Goal: Navigation & Orientation: Find specific page/section

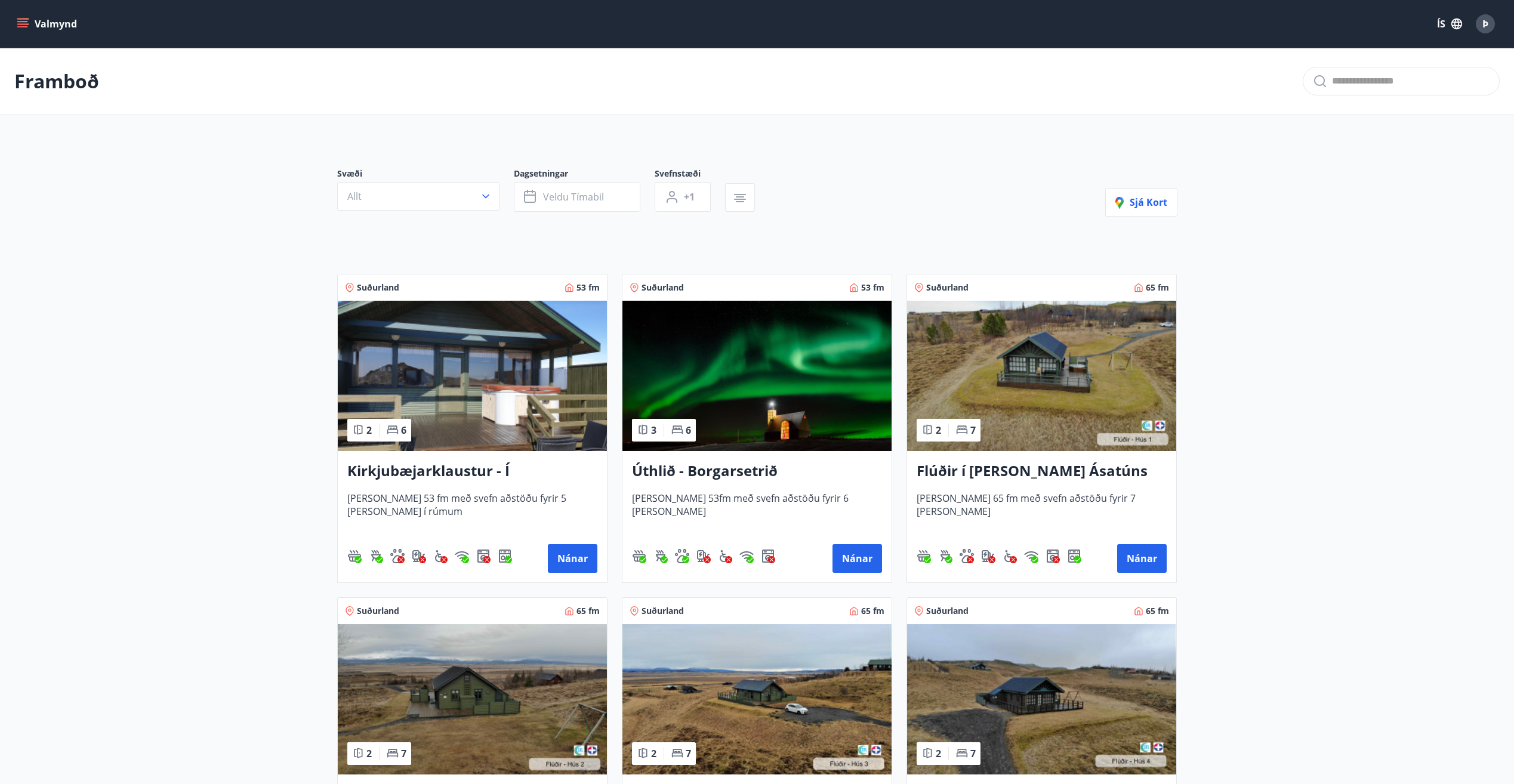
click at [22, 18] on icon "menu" at bounding box center [22, 24] width 12 height 12
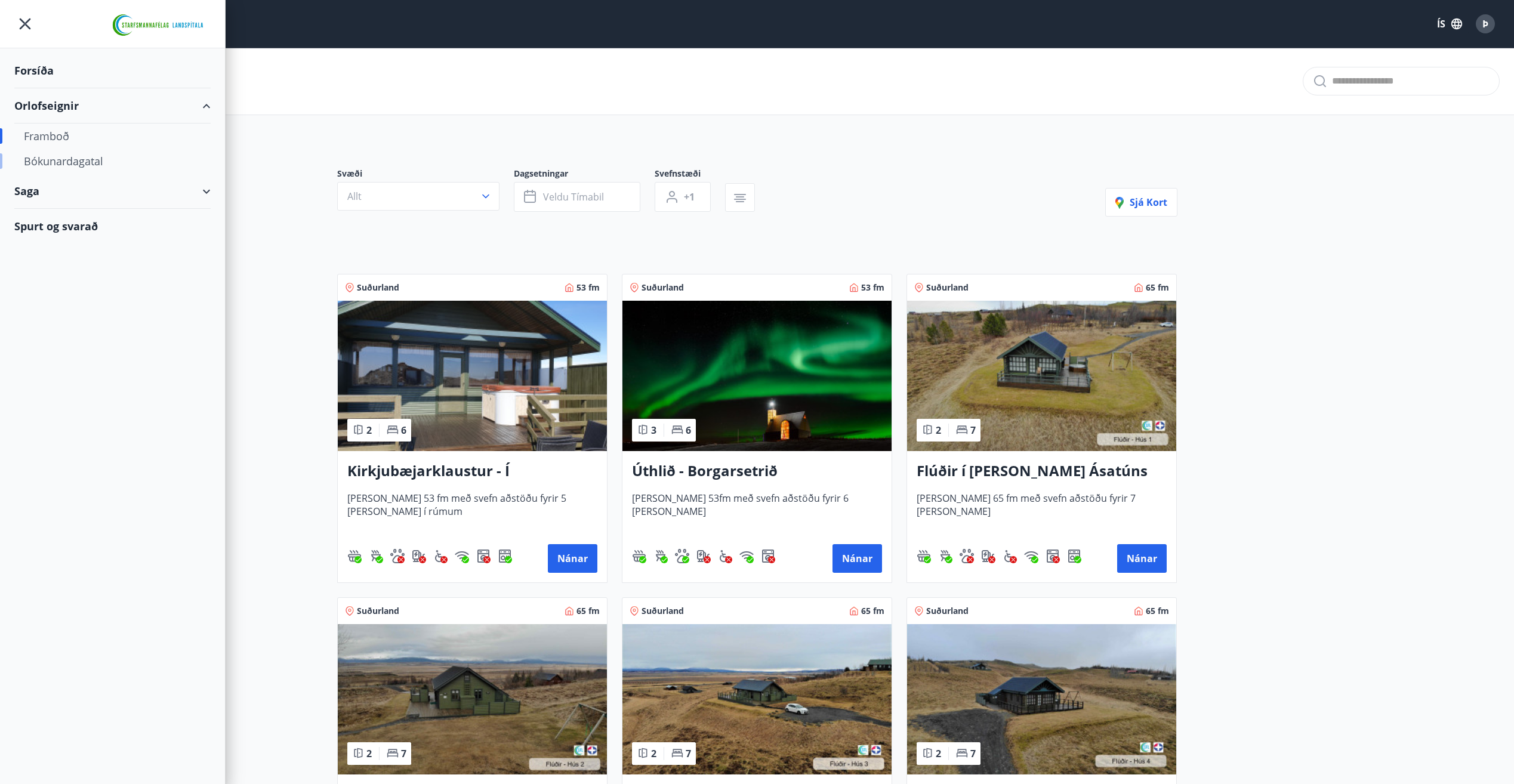
click at [57, 167] on div "Bókunardagatal" at bounding box center [113, 161] width 177 height 25
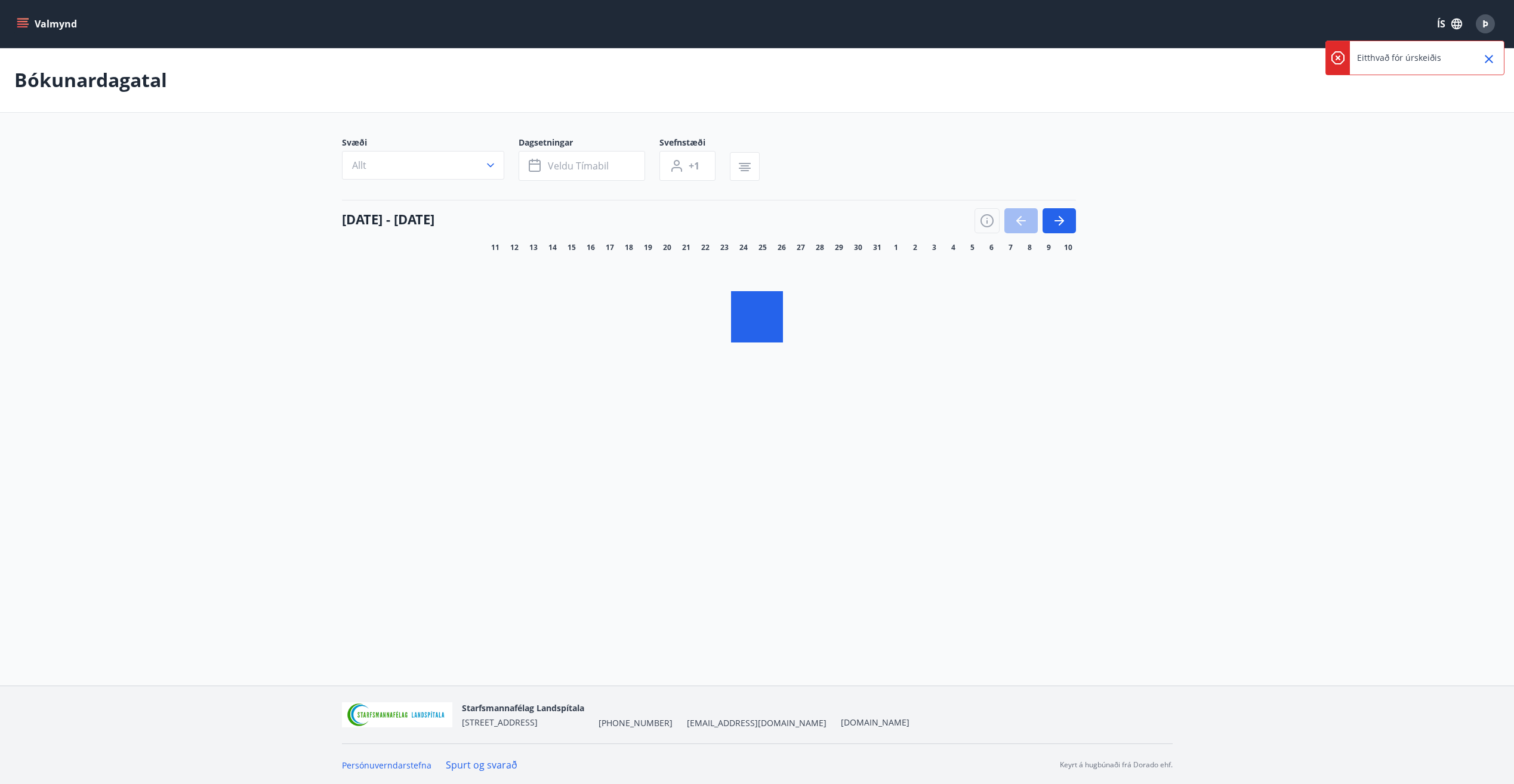
click at [1486, 58] on icon "Close" at bounding box center [1489, 59] width 14 height 14
click at [194, 228] on main "Bókunardagatal Svæði Allt Dagsetningar Veldu tímabil Svefnstæði +1 11 ágúst - 1…" at bounding box center [757, 212] width 1514 height 329
click at [51, 23] on button "Valmynd" at bounding box center [48, 24] width 67 height 22
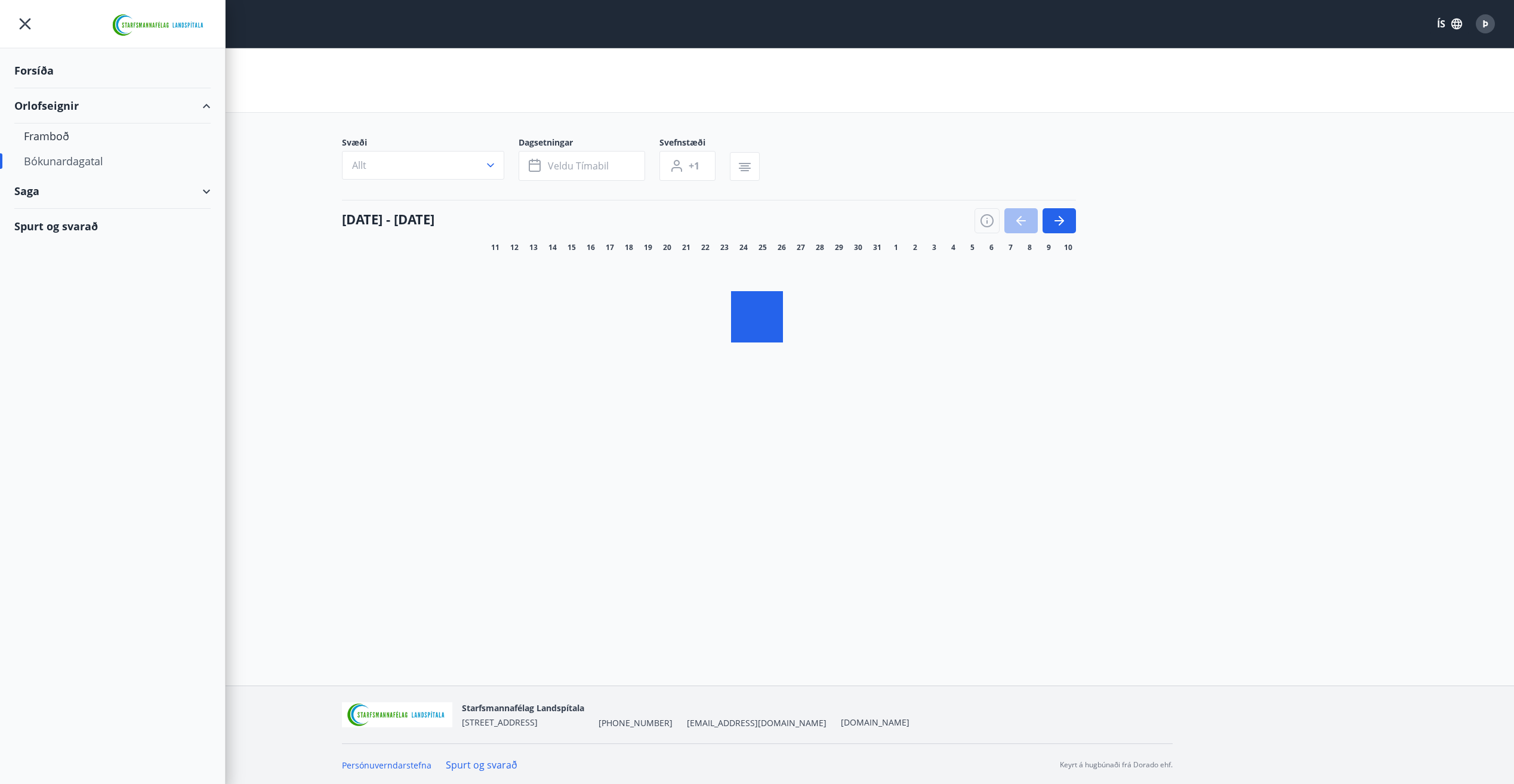
click at [34, 72] on div "Forsíða" at bounding box center [112, 70] width 196 height 35
